Goal: Information Seeking & Learning: Learn about a topic

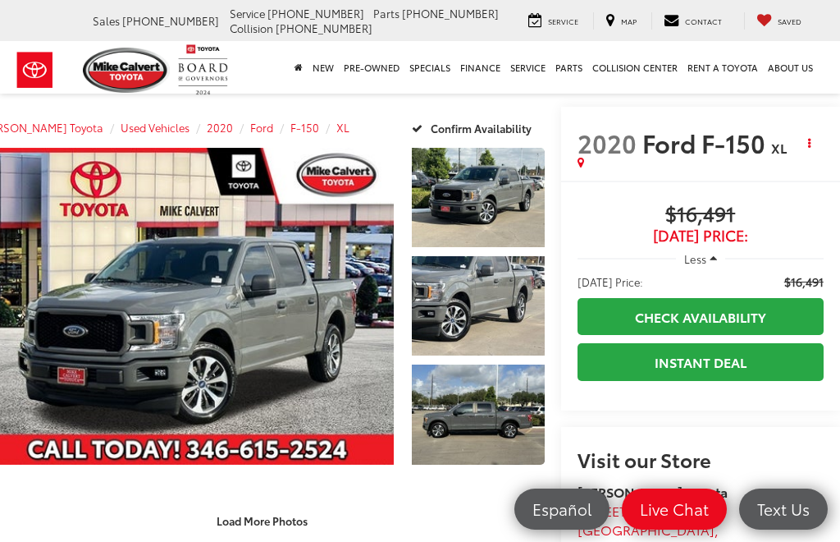
scroll to position [0, 66]
click at [133, 314] on link "Expand Photo 0" at bounding box center [186, 306] width 414 height 317
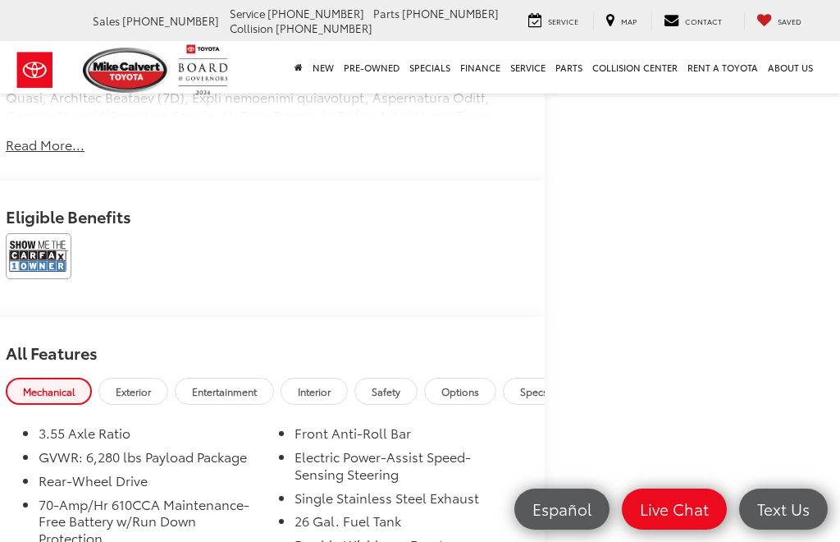
scroll to position [978, 66]
